Goal: Task Accomplishment & Management: Manage account settings

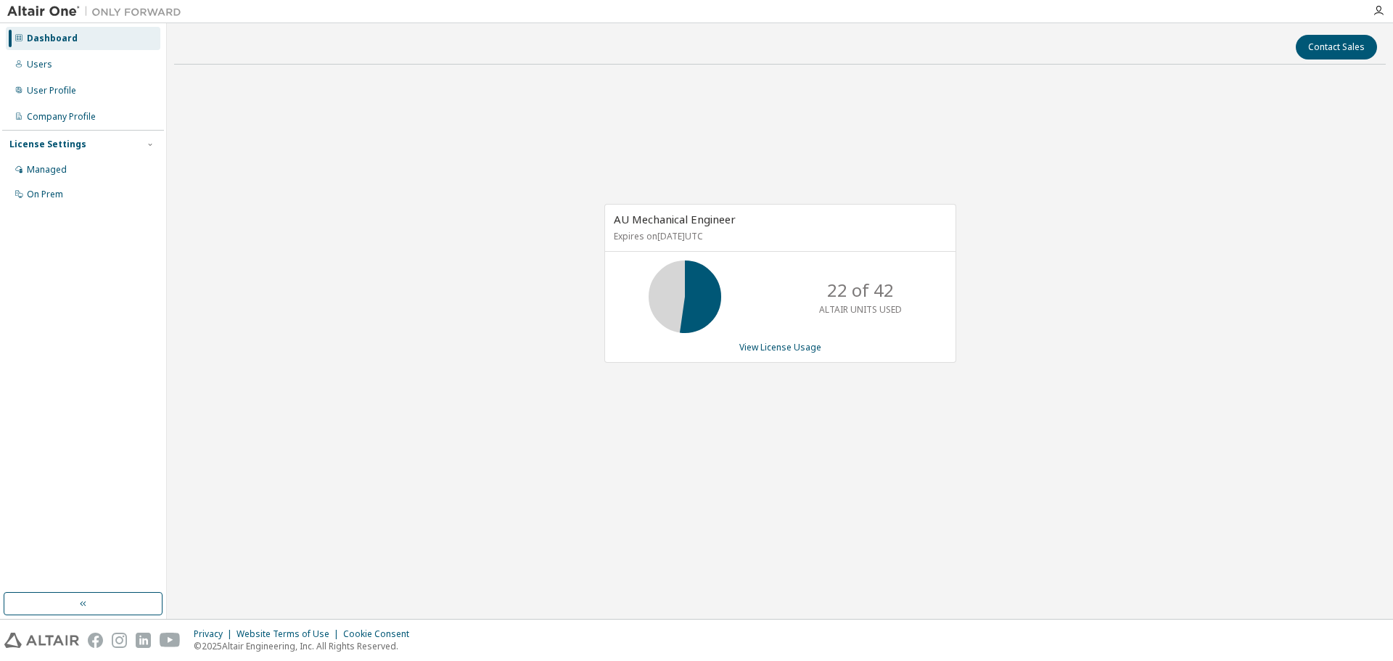
click at [530, 498] on div "AU Mechanical Engineer Expires on July 10, 2026 UTC 22 of 42 ALTAIR UNITS USED …" at bounding box center [779, 290] width 1211 height 429
drag, startPoint x: 383, startPoint y: 257, endPoint x: 393, endPoint y: 269, distance: 15.4
click at [386, 262] on div "AU Mechanical Engineer Expires on July 10, 2026 UTC 22 of 42 ALTAIR UNITS USED …" at bounding box center [779, 290] width 1211 height 429
click at [407, 283] on div "AU Mechanical Engineer Expires on July 10, 2026 UTC 22 of 42 ALTAIR UNITS USED …" at bounding box center [779, 290] width 1211 height 429
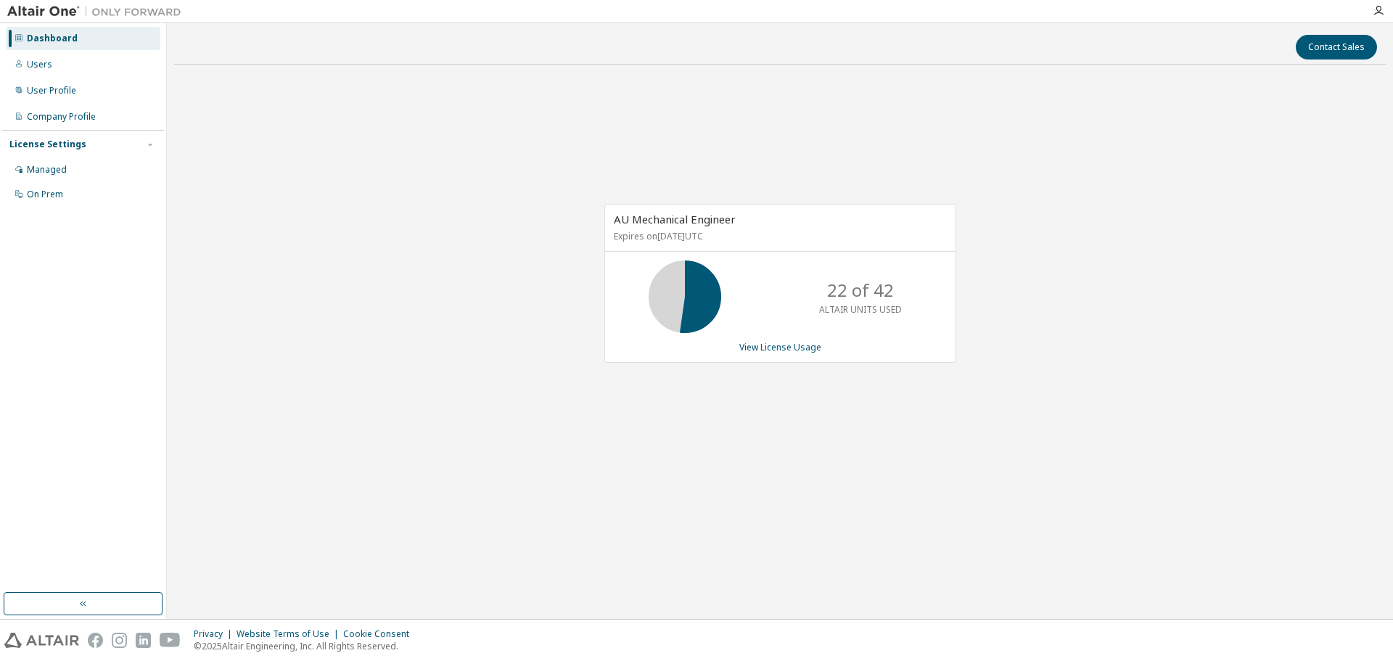
click at [448, 437] on div "AU Mechanical Engineer Expires on July 10, 2026 UTC 22 of 42 ALTAIR UNITS USED …" at bounding box center [779, 290] width 1211 height 429
